Goal: Communication & Community: Participate in discussion

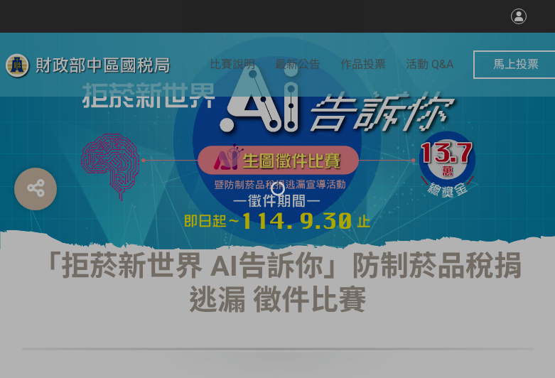
select select "vote"
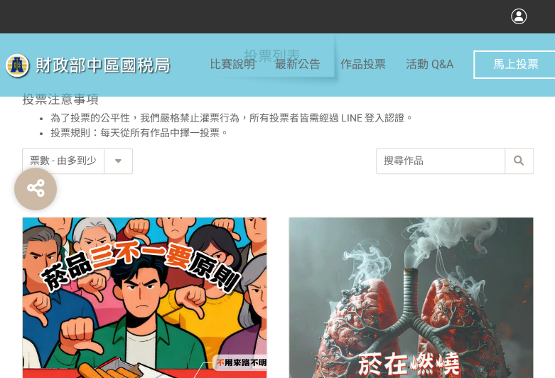
scroll to position [569, 0]
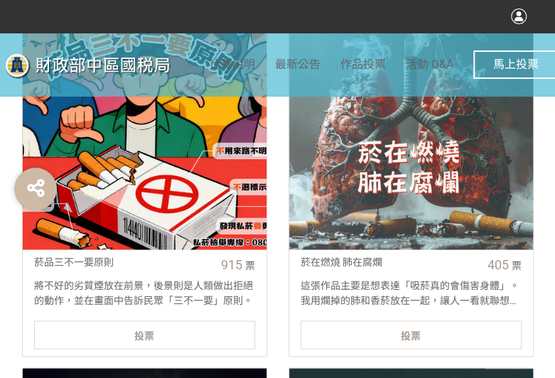
click at [218, 334] on div "投票" at bounding box center [144, 335] width 221 height 28
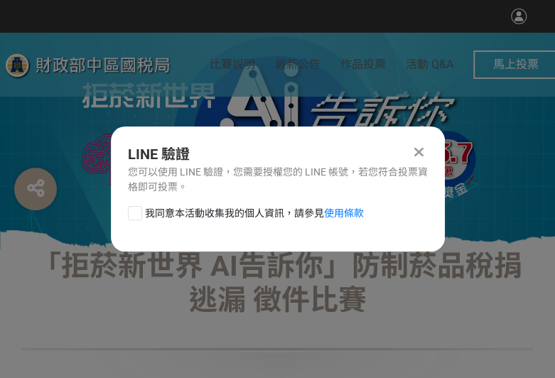
click at [137, 206] on div at bounding box center [135, 213] width 14 height 14
checkbox input "true"
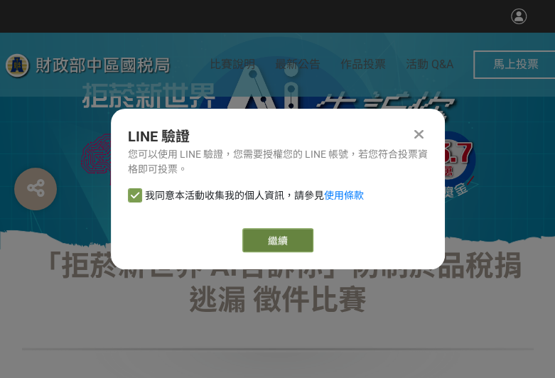
click at [293, 239] on button "繼續" at bounding box center [277, 240] width 71 height 24
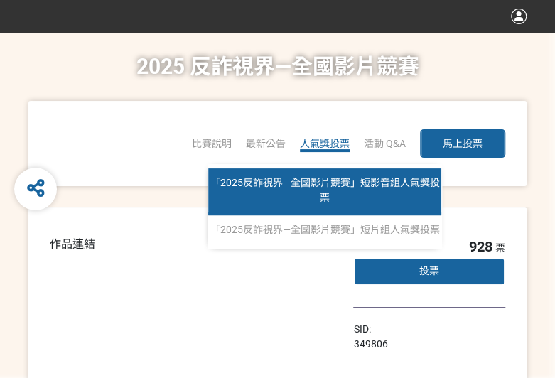
click at [327, 190] on link "「2025反詐視界—全國影片競賽」短影音組人氣獎投票" at bounding box center [324, 191] width 233 height 47
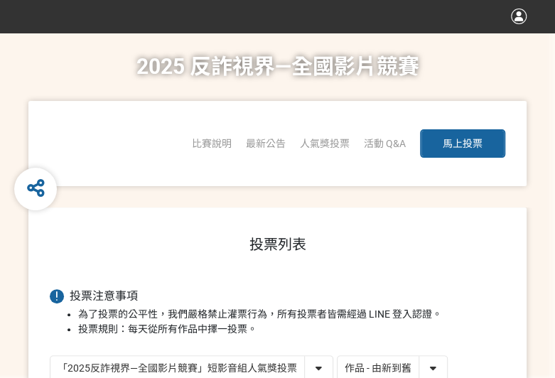
drag, startPoint x: 409, startPoint y: 367, endPoint x: 409, endPoint y: 375, distance: 7.8
click at [409, 367] on select "作品 - 由新到舊 作品 - 由舊到新 票數 - 由多到少 票數 - 由少到多" at bounding box center [392, 368] width 109 height 25
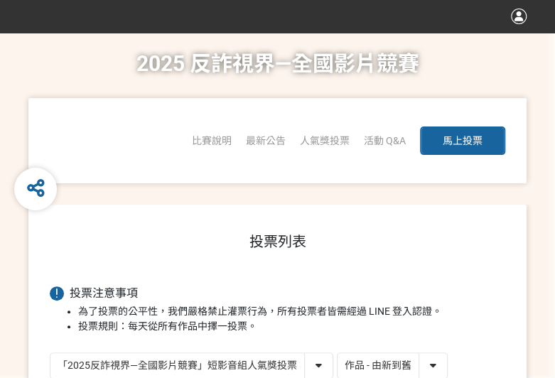
select select "vote"
click at [338, 353] on select "作品 - 由新到舊 作品 - 由舊到新 票數 - 由多到少 票數 - 由少到多" at bounding box center [392, 365] width 109 height 25
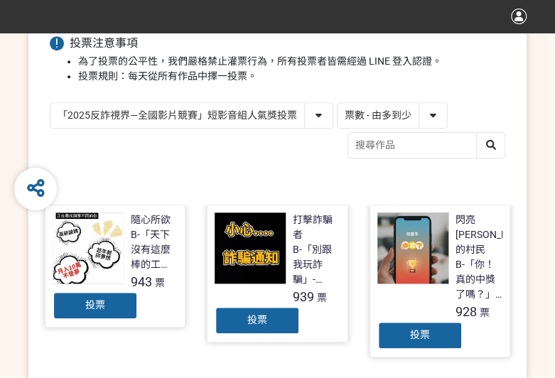
scroll to position [284, 0]
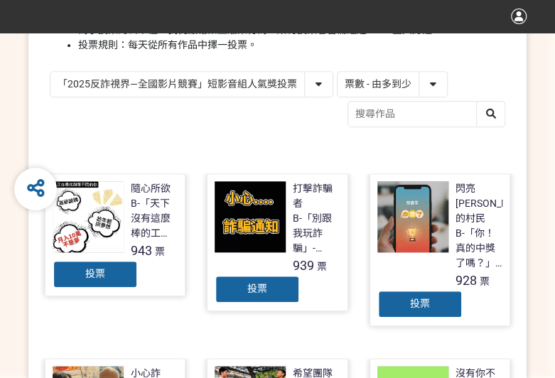
click at [434, 290] on div "投票" at bounding box center [419, 304] width 85 height 28
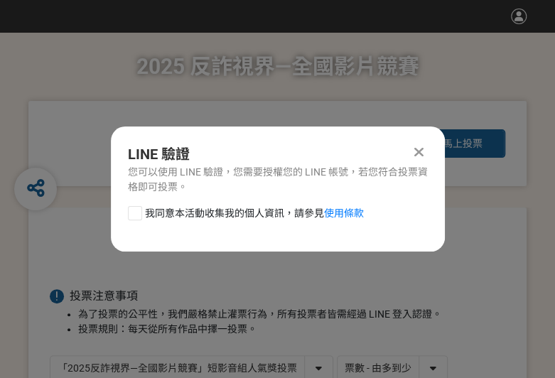
click at [136, 221] on div "我同意本活動收集我的個人資訊，請參見 使用條款" at bounding box center [278, 220] width 334 height 28
click at [134, 214] on div at bounding box center [135, 213] width 14 height 14
checkbox input "true"
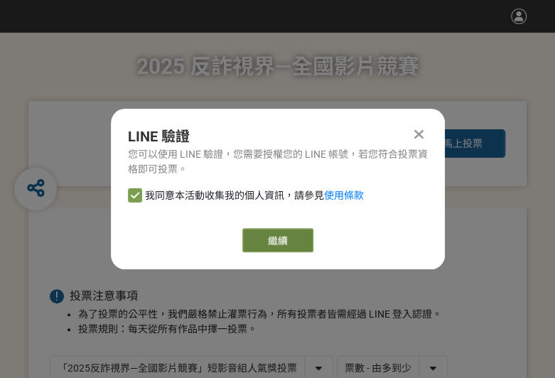
click at [289, 244] on button "繼續" at bounding box center [277, 240] width 71 height 24
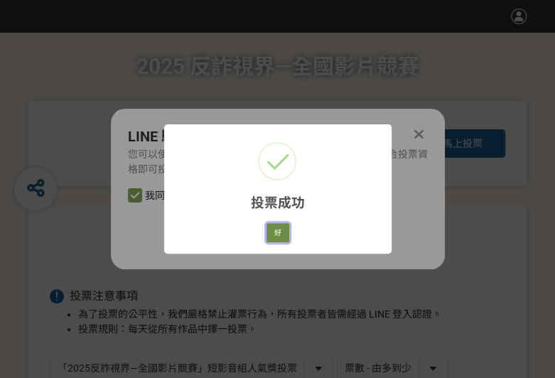
click at [276, 233] on button "好" at bounding box center [278, 233] width 23 height 20
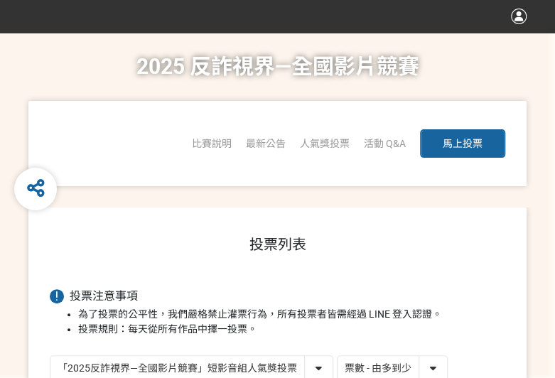
scroll to position [219, 0]
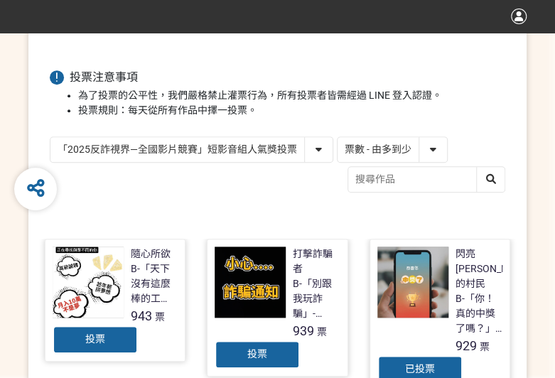
click at [134, 151] on select "「2025反詐視界—全國影片競賽」短影音組人氣獎投票 「2025反詐視界—全國影片競賽」短片組人氣獎投票" at bounding box center [191, 149] width 282 height 25
select select "13146"
click at [50, 137] on select "「2025反詐視界—全國影片競賽」短影音組人氣獎投票 「2025反詐視界—全國影片競賽」短片組人氣獎投票" at bounding box center [191, 149] width 282 height 25
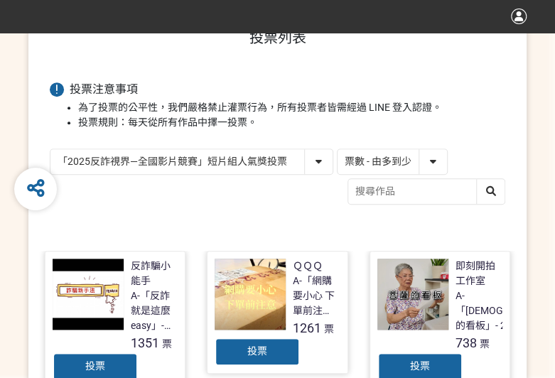
scroll to position [426, 0]
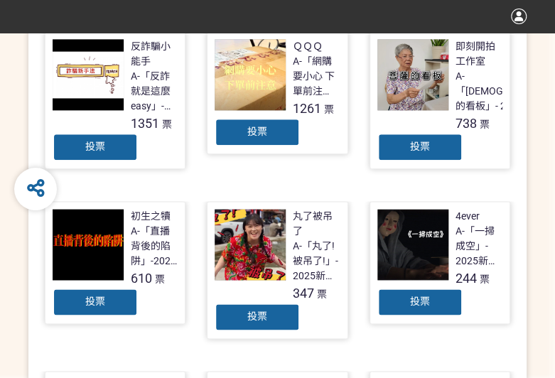
click at [244, 129] on div "投票" at bounding box center [257, 132] width 85 height 28
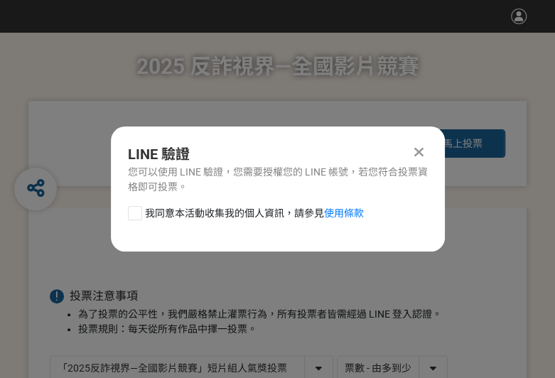
scroll to position [0, 0]
click at [131, 214] on div at bounding box center [135, 213] width 14 height 14
checkbox input "true"
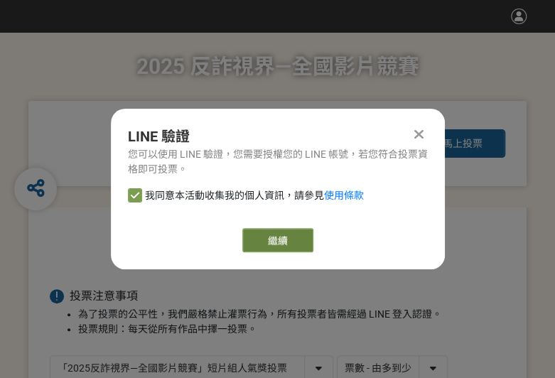
drag, startPoint x: 282, startPoint y: 235, endPoint x: 261, endPoint y: 235, distance: 21.3
click at [282, 235] on button "繼續" at bounding box center [277, 240] width 71 height 24
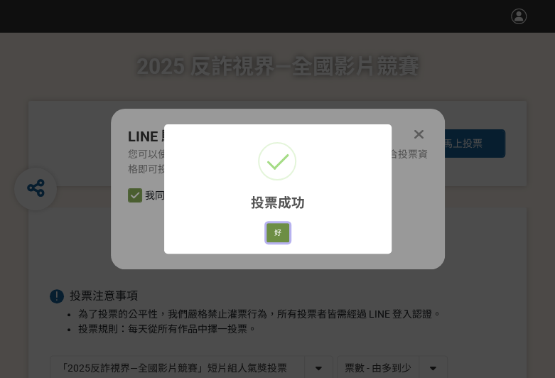
click at [277, 229] on button "好" at bounding box center [278, 233] width 23 height 20
